Goal: Information Seeking & Learning: Find specific fact

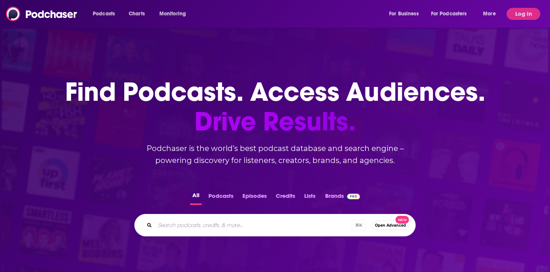
click at [267, 218] on div "⌘ K Open Advanced New" at bounding box center [274, 225] width 281 height 22
click at [267, 221] on input "Search podcasts, credits, & more..." at bounding box center [263, 225] width 217 height 12
paste input "Anchor Watch"
type input "Anchor Watch"
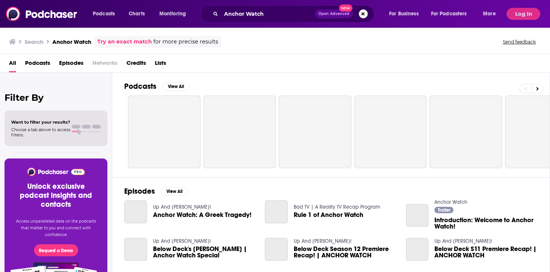
click at [520, 15] on button "Log In" at bounding box center [524, 14] width 34 height 12
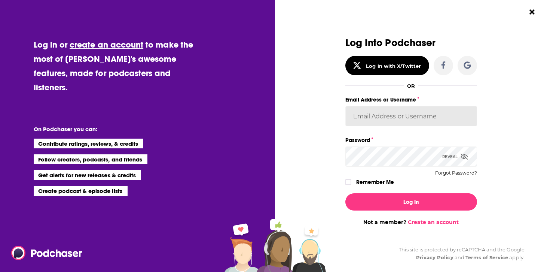
click at [398, 120] on input "Email Address or Username" at bounding box center [411, 116] width 132 height 20
type input "[EMAIL_ADDRESS][DOMAIN_NAME]"
click at [345, 193] on button "Log In" at bounding box center [411, 201] width 132 height 17
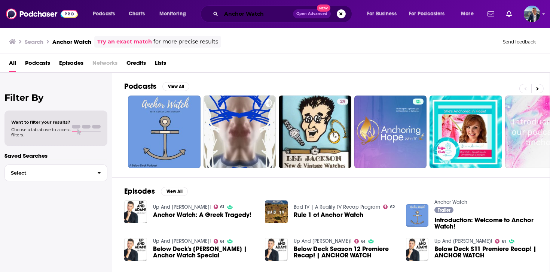
click at [251, 13] on input "Anchor Watch" at bounding box center [257, 14] width 72 height 12
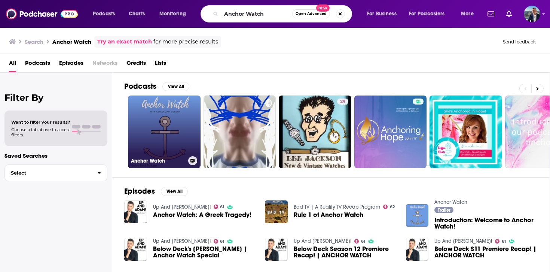
click at [185, 121] on link "Anchor Watch" at bounding box center [164, 131] width 73 height 73
